Goal: Information Seeking & Learning: Learn about a topic

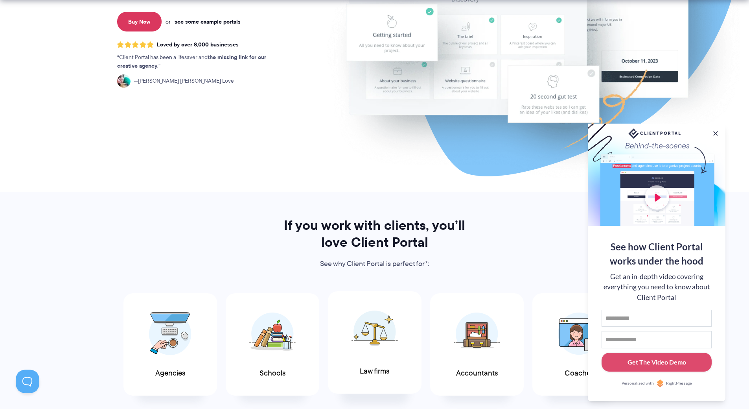
scroll to position [236, 0]
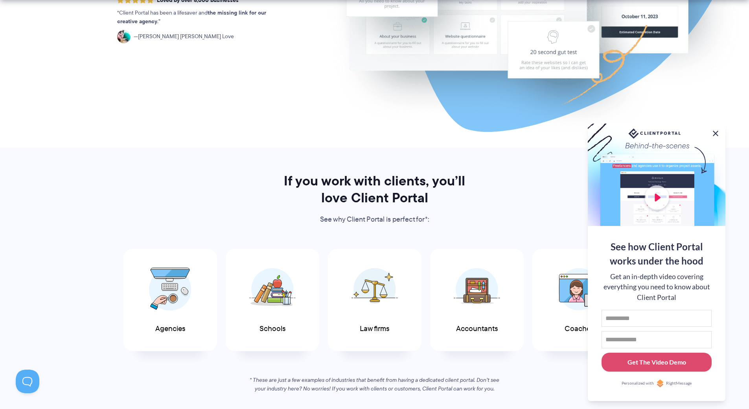
click at [715, 131] on button at bounding box center [715, 133] width 9 height 9
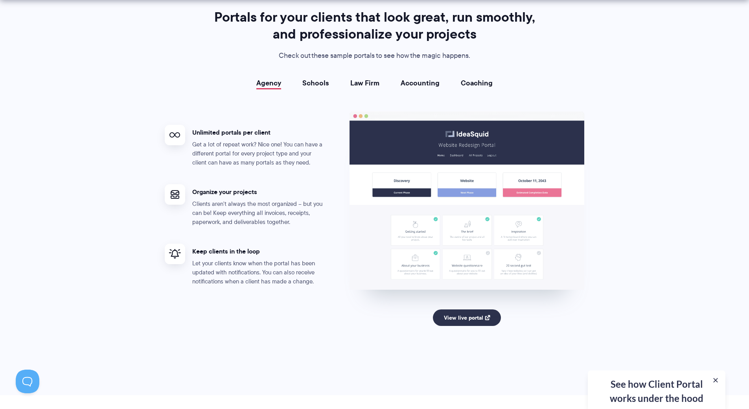
scroll to position [1415, 0]
click at [322, 82] on link "Schools" at bounding box center [315, 83] width 27 height 8
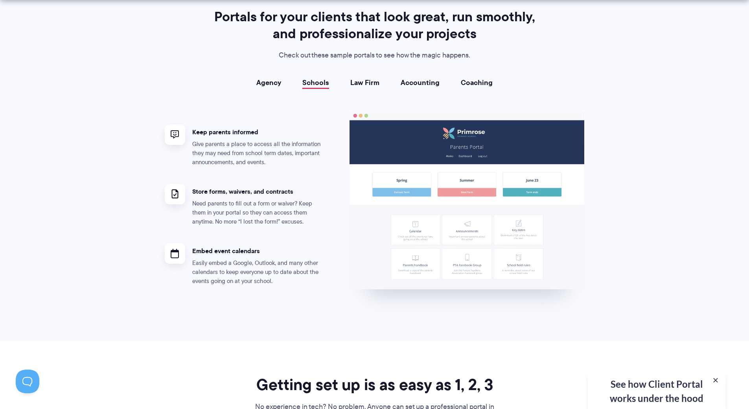
click at [366, 84] on link "Law Firm" at bounding box center [364, 83] width 29 height 8
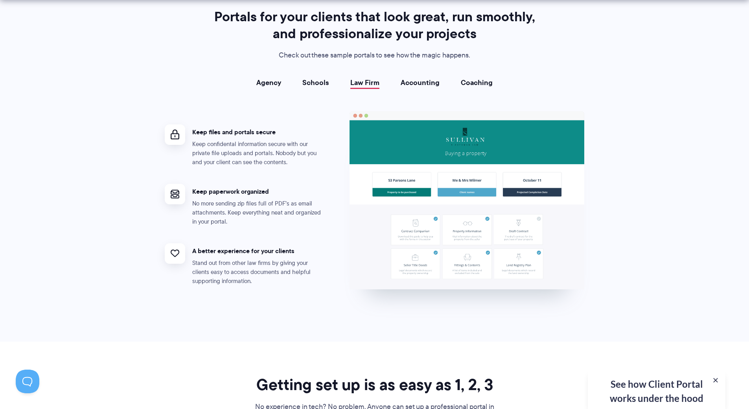
click at [410, 83] on link "Accounting" at bounding box center [420, 83] width 39 height 8
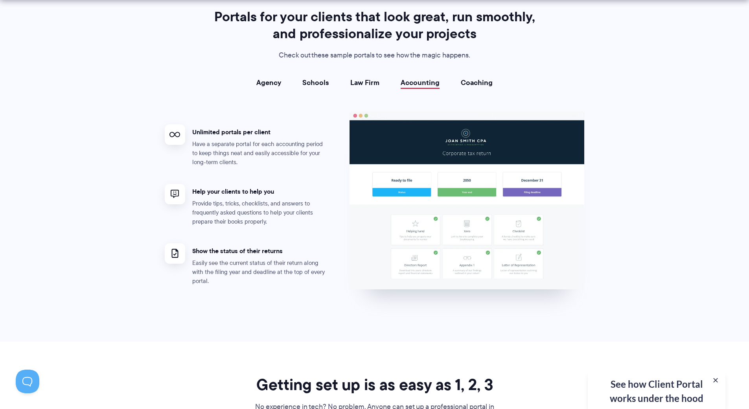
click at [478, 82] on link "Coaching" at bounding box center [477, 83] width 32 height 8
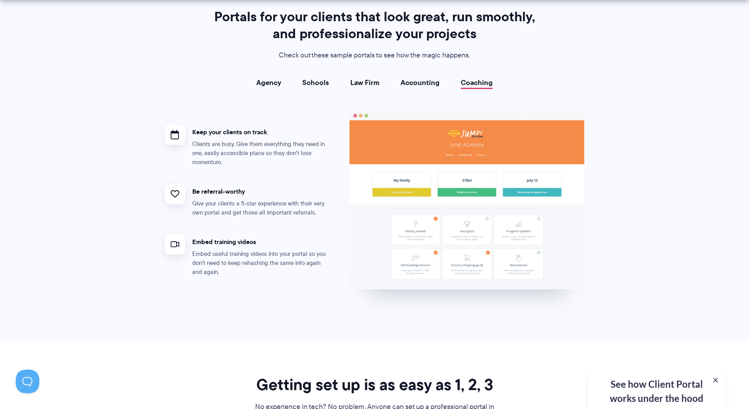
click at [263, 87] on link "Agency" at bounding box center [268, 83] width 25 height 8
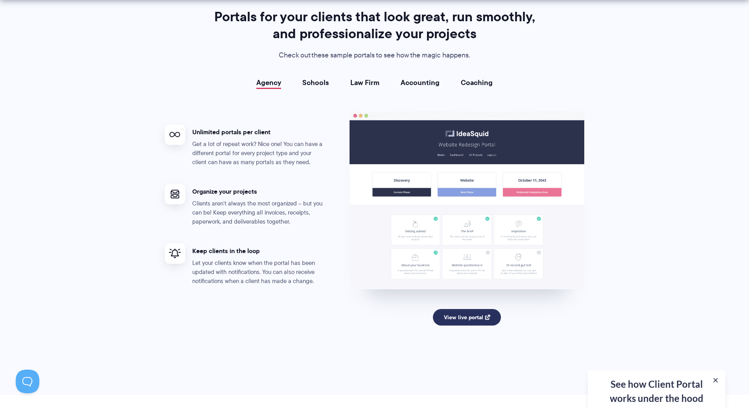
click at [455, 317] on link "View live portal" at bounding box center [467, 317] width 68 height 17
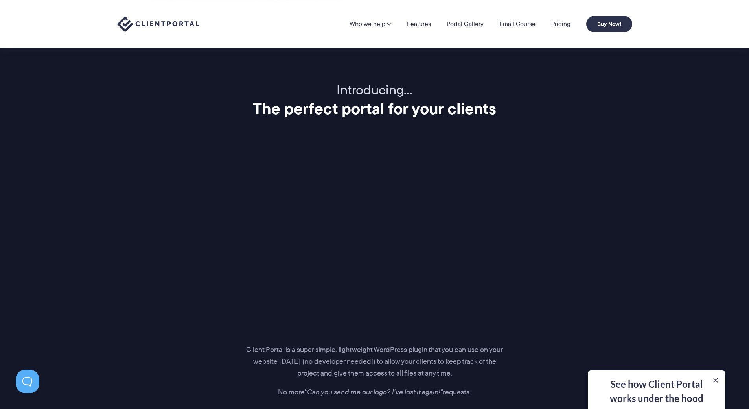
scroll to position [826, 0]
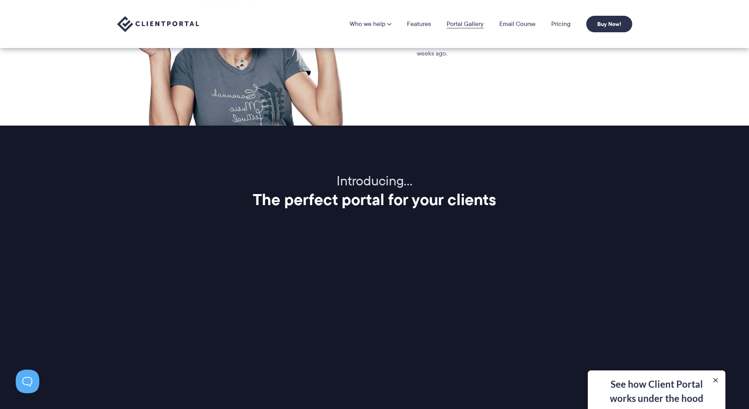
click at [466, 21] on link "Portal Gallery" at bounding box center [465, 24] width 37 height 6
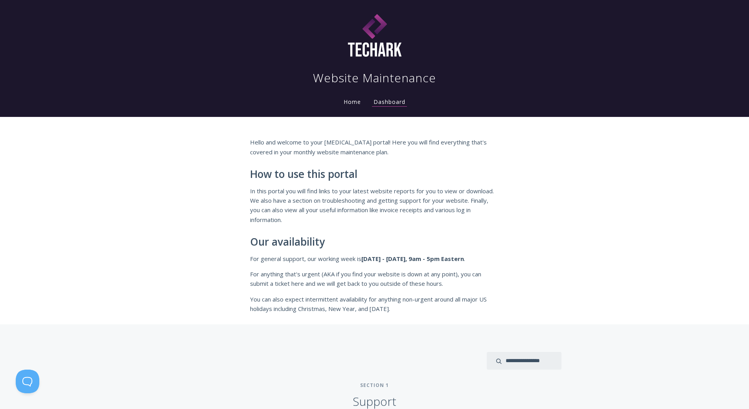
click at [350, 103] on link "Home" at bounding box center [352, 101] width 20 height 7
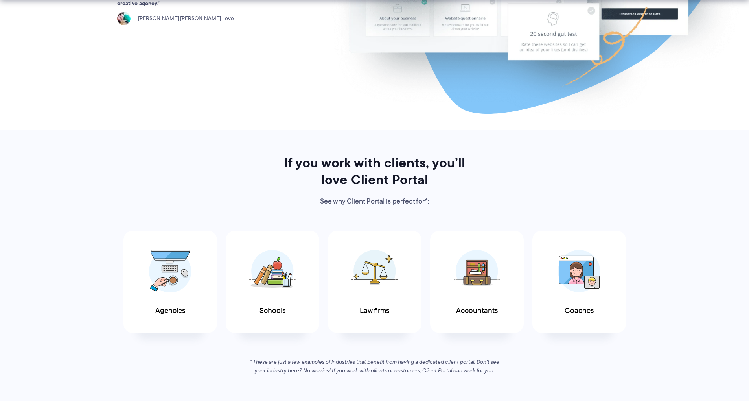
scroll to position [354, 0]
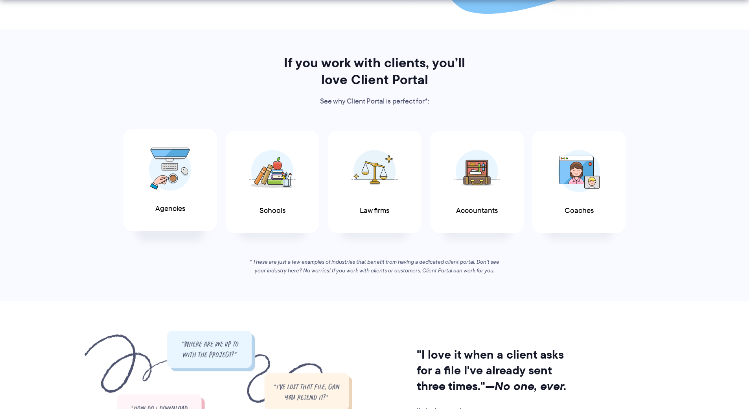
click at [159, 204] on span "Agencies" at bounding box center [170, 208] width 30 height 8
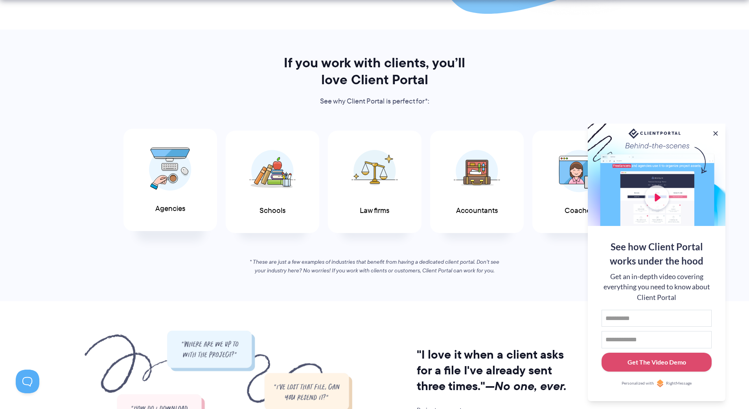
scroll to position [0, 0]
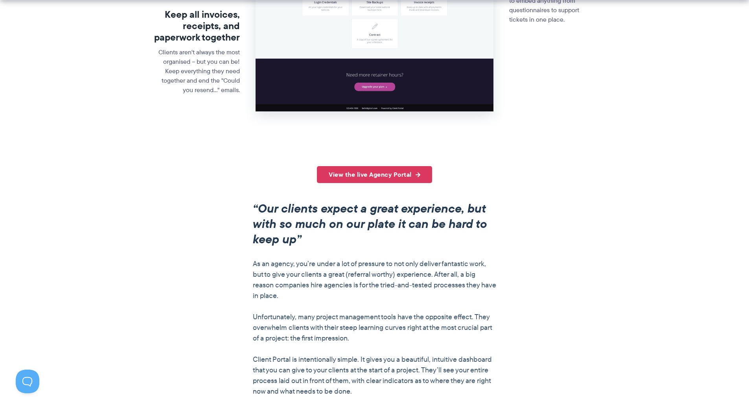
scroll to position [472, 0]
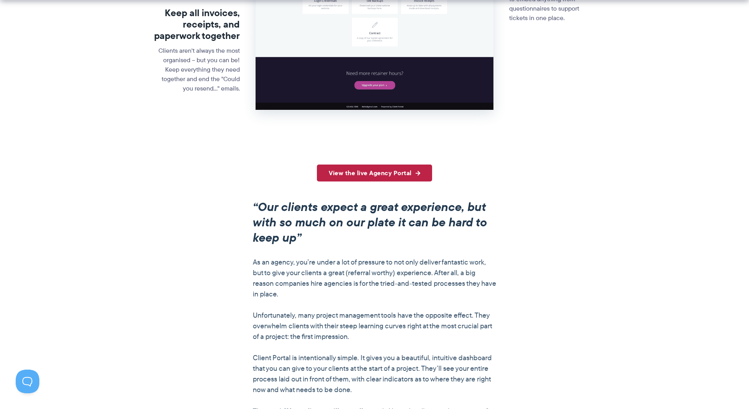
click at [376, 174] on link "View the live Agency Portal" at bounding box center [374, 172] width 115 height 17
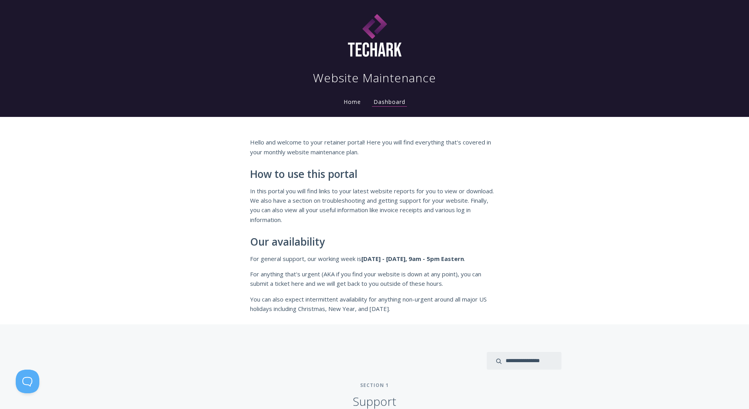
click at [351, 103] on link "Home" at bounding box center [352, 101] width 20 height 7
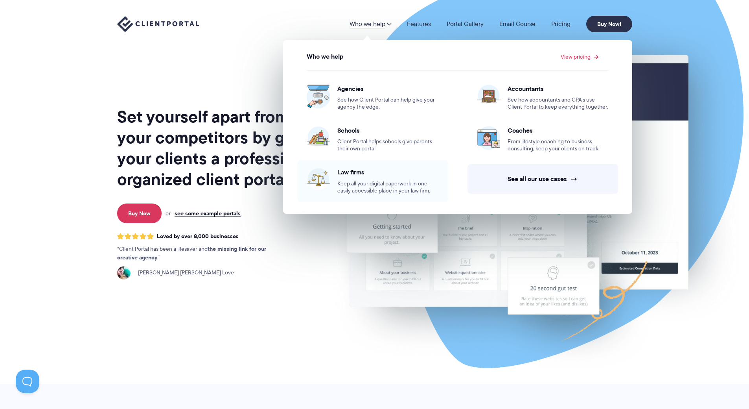
click at [370, 187] on span "Keep all your digital paperwork in one, easily accessible place in your law fir…" at bounding box center [387, 187] width 101 height 14
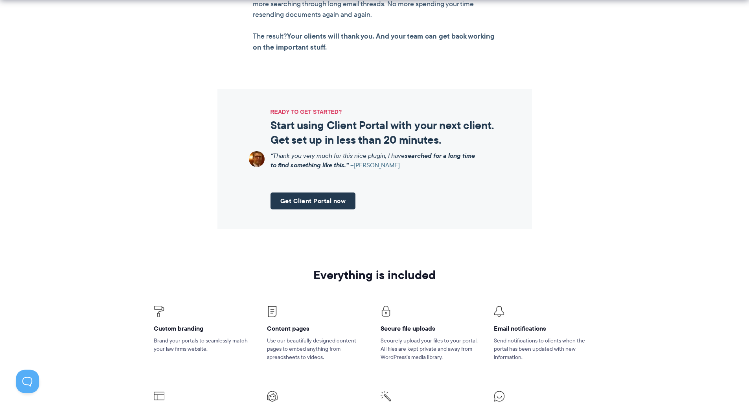
scroll to position [826, 0]
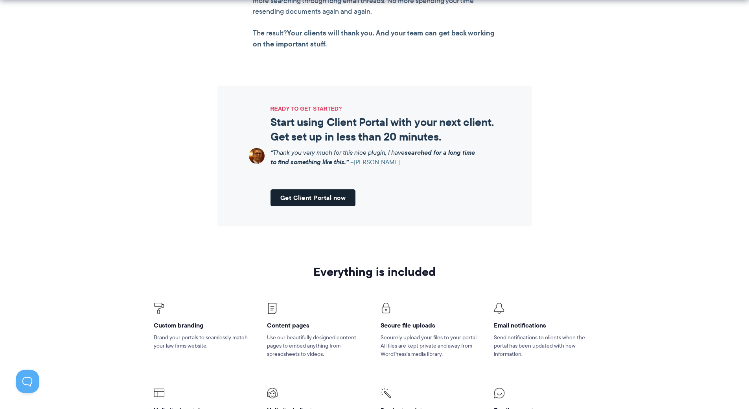
click at [309, 198] on link "Get Client Portal now" at bounding box center [313, 197] width 85 height 17
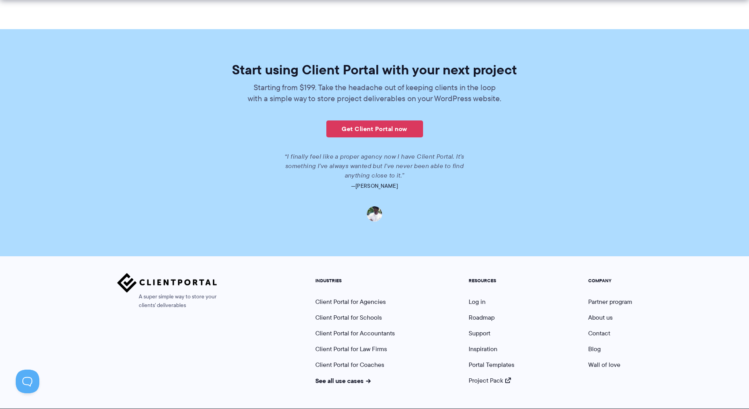
scroll to position [1662, 0]
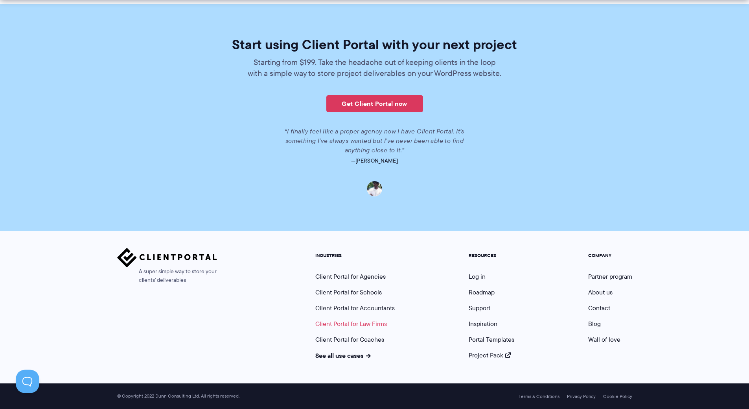
click at [367, 324] on link "Client Portal for Law Firms" at bounding box center [351, 323] width 72 height 9
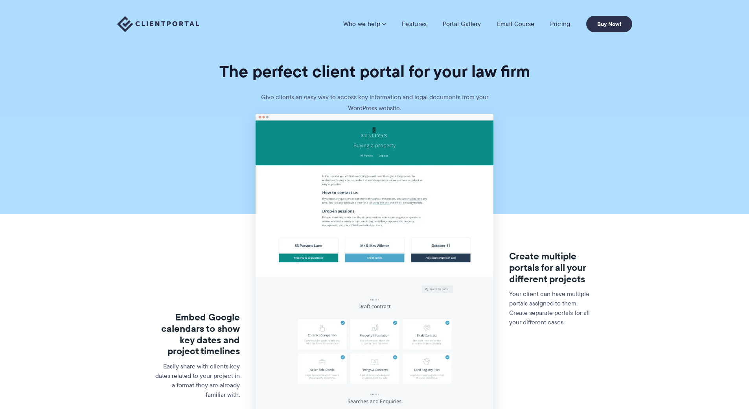
click at [382, 176] on img at bounding box center [375, 346] width 238 height 464
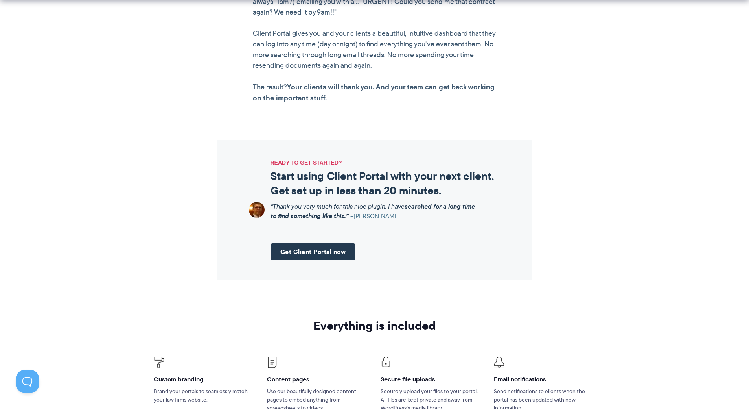
scroll to position [944, 0]
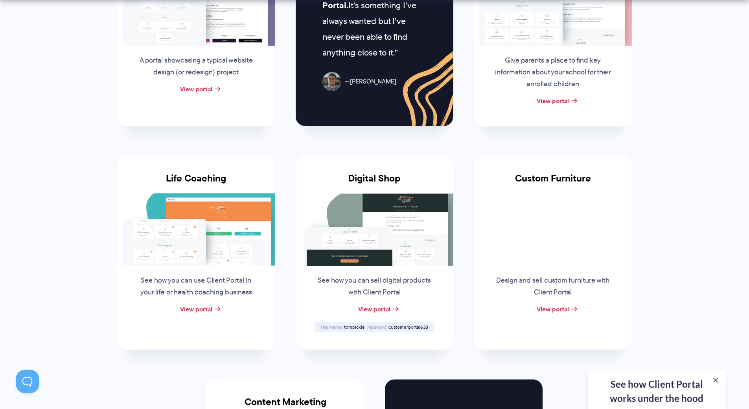
scroll to position [511, 0]
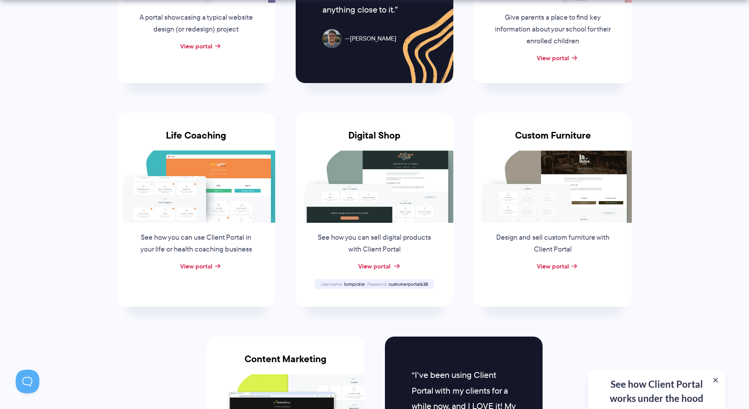
click at [378, 261] on link "View portal" at bounding box center [374, 265] width 32 height 9
drag, startPoint x: 343, startPoint y: 223, endPoint x: 364, endPoint y: 225, distance: 21.4
click at [364, 281] on div "Username [PERSON_NAME]" at bounding box center [343, 283] width 46 height 5
click at [356, 280] on span "tompickle" at bounding box center [354, 283] width 21 height 7
drag, startPoint x: 344, startPoint y: 223, endPoint x: 364, endPoint y: 225, distance: 19.9
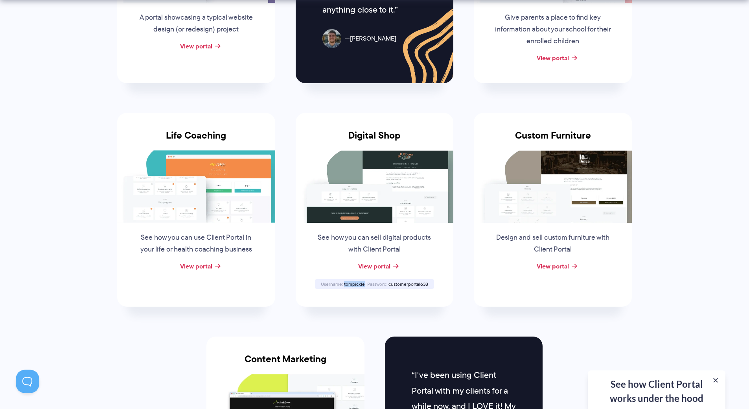
click at [364, 280] on span "tompickle" at bounding box center [354, 283] width 21 height 7
copy span "tompickle"
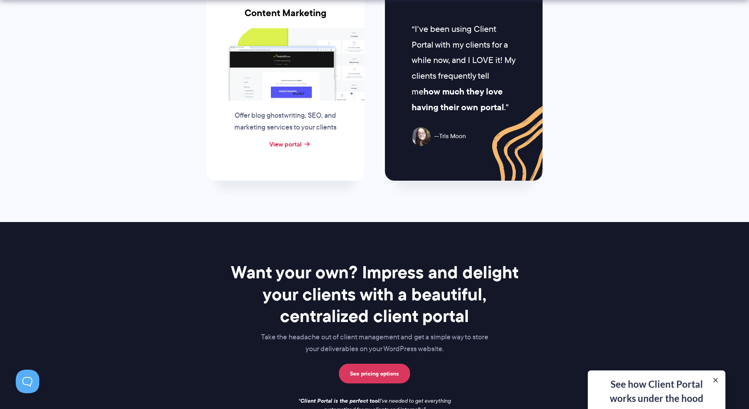
scroll to position [865, 0]
